Goal: Task Accomplishment & Management: Manage account settings

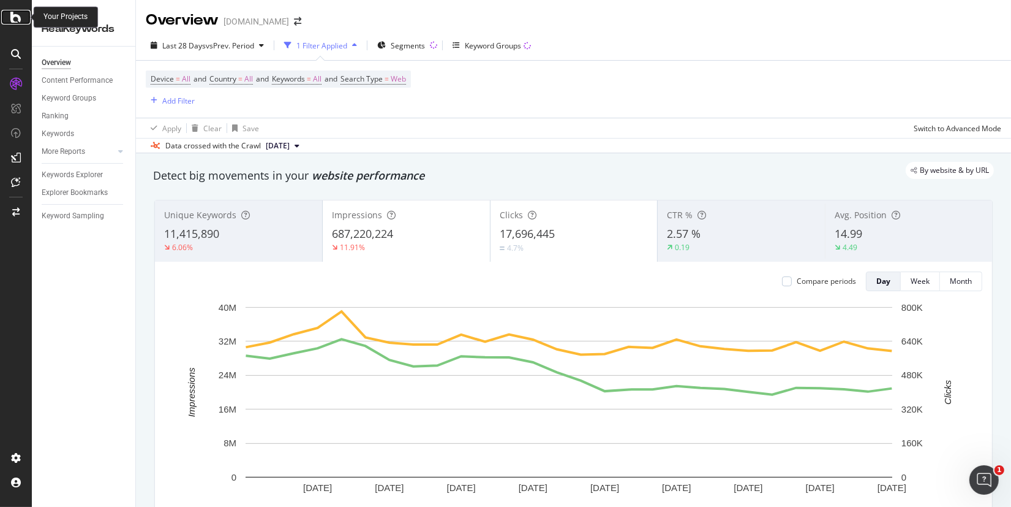
click at [18, 22] on icon at bounding box center [15, 17] width 11 height 15
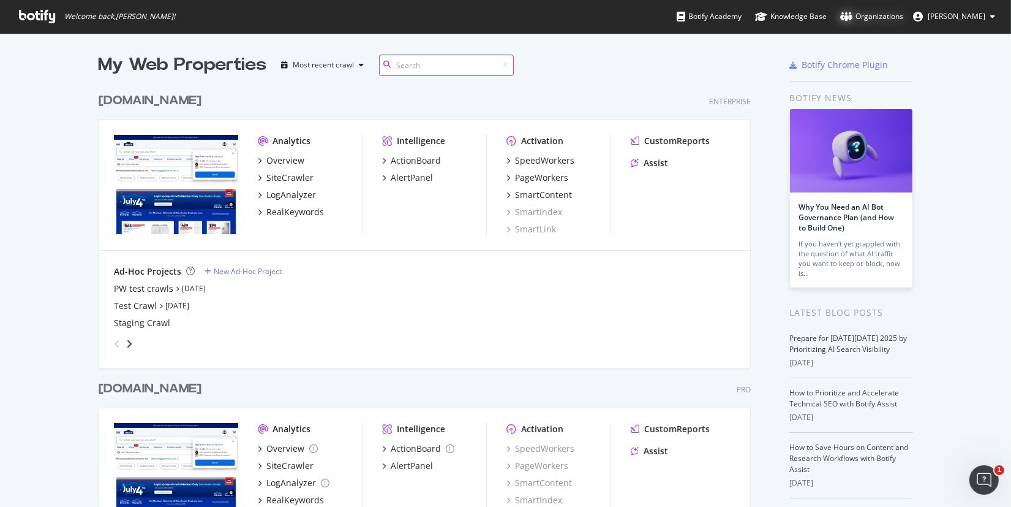
scroll to position [497, 992]
click at [894, 14] on div "Organizations" at bounding box center [871, 16] width 63 height 12
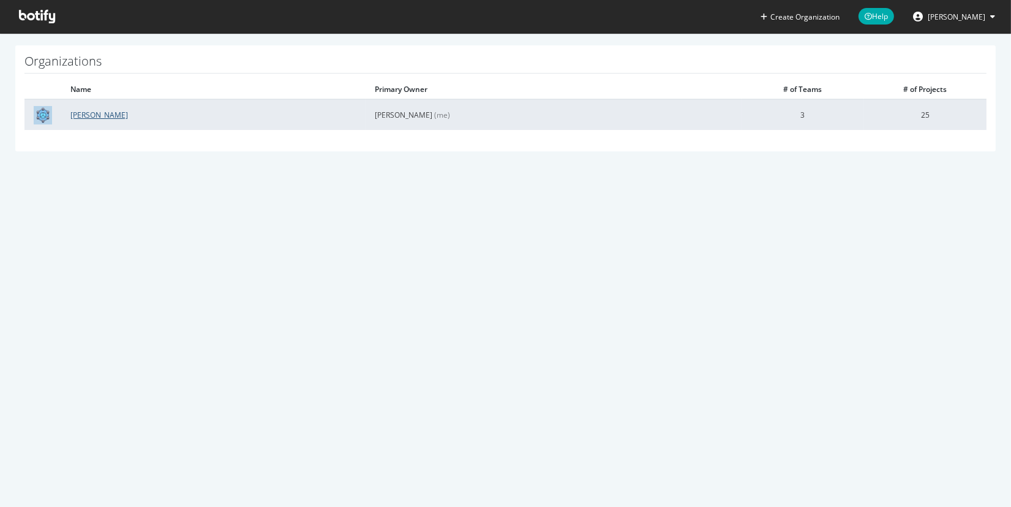
click at [85, 116] on link "[PERSON_NAME]" at bounding box center [99, 115] width 58 height 10
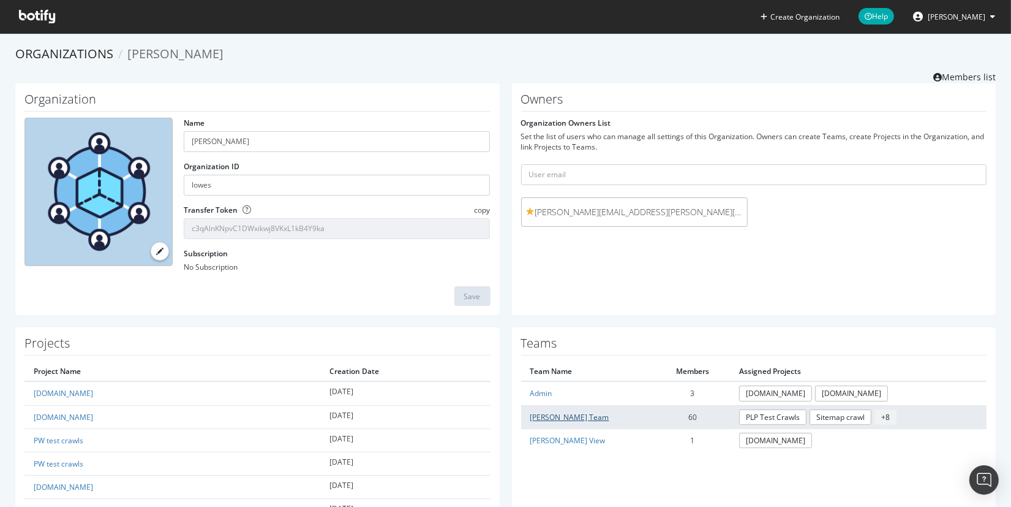
click at [554, 413] on link "Lowe's Team" at bounding box center [570, 417] width 79 height 10
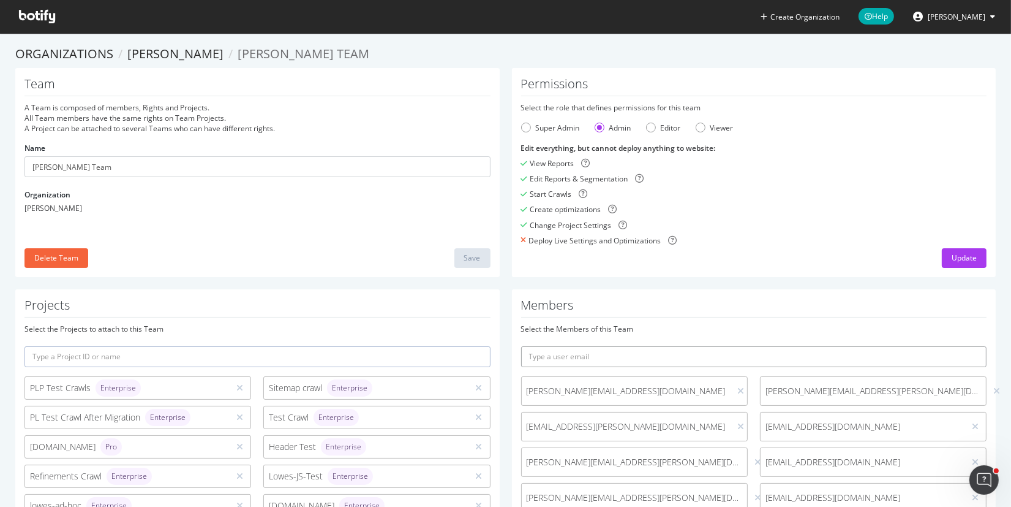
click at [639, 349] on input "text" at bounding box center [754, 356] width 466 height 21
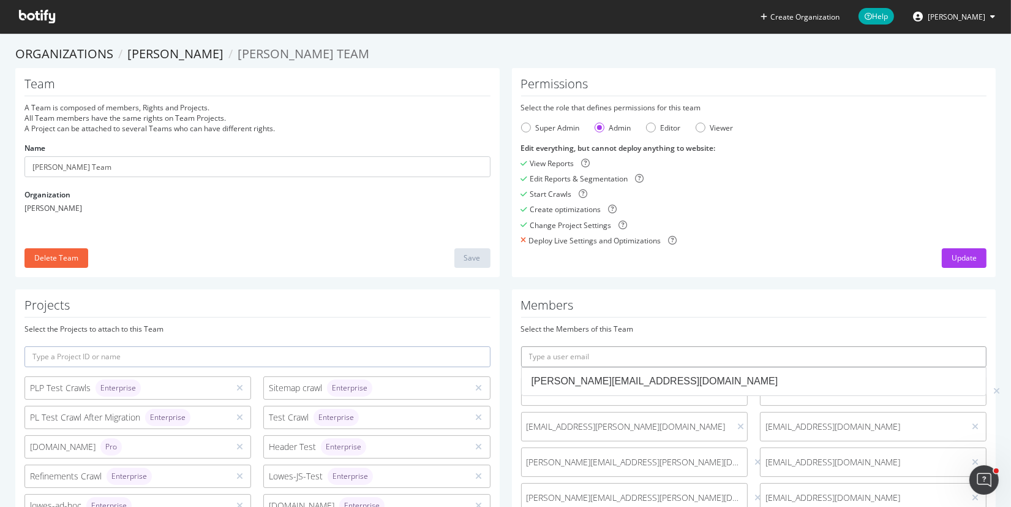
paste input "ayushi.agarwal@lowes.com"
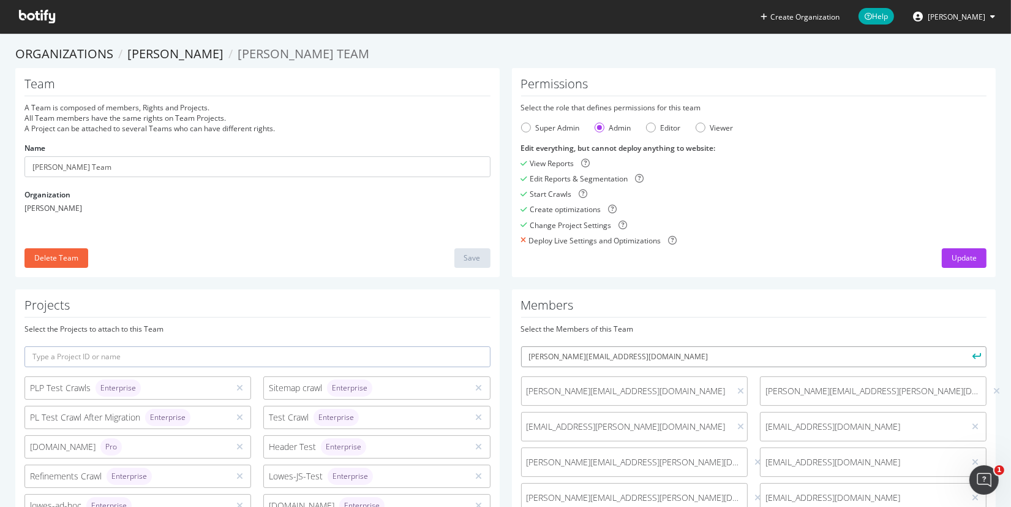
type input "ayushi.agarwal@lowes.com"
click at [966, 346] on button "submit" at bounding box center [976, 356] width 21 height 21
